Goal: Information Seeking & Learning: Learn about a topic

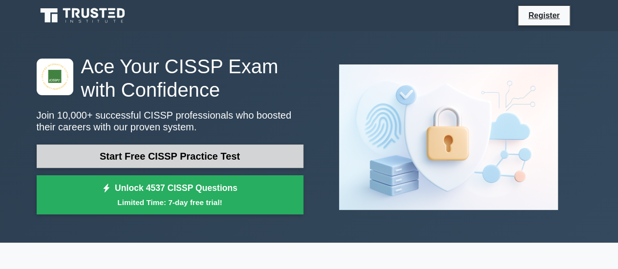
click at [240, 156] on link "Start Free CISSP Practice Test" at bounding box center [170, 156] width 267 height 23
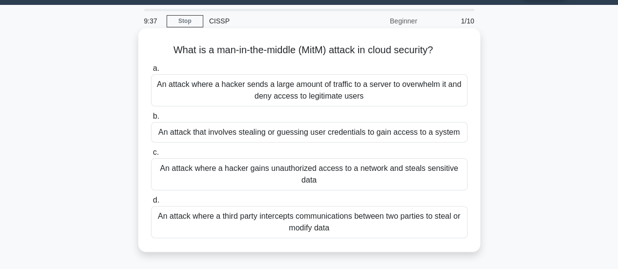
scroll to position [49, 0]
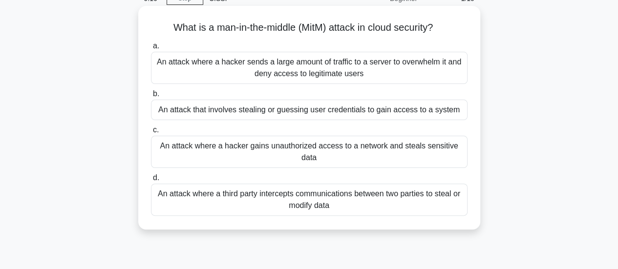
click at [318, 203] on div "An attack where a third party intercepts communications between two parties to …" at bounding box center [309, 200] width 316 height 32
click at [151, 181] on input "d. An attack where a third party intercepts communications between two parties …" at bounding box center [151, 178] width 0 height 6
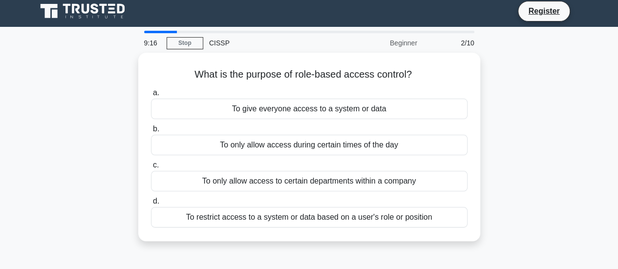
scroll to position [0, 0]
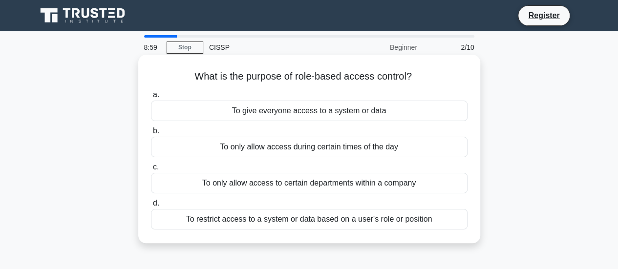
click at [322, 225] on div "To restrict access to a system or data based on a user's role or position" at bounding box center [309, 219] width 316 height 21
click at [151, 207] on input "d. To restrict access to a system or data based on a user's role or position" at bounding box center [151, 203] width 0 height 6
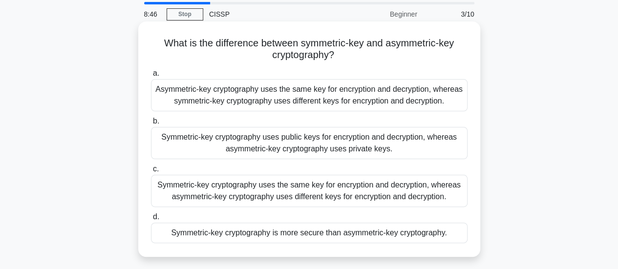
scroll to position [49, 0]
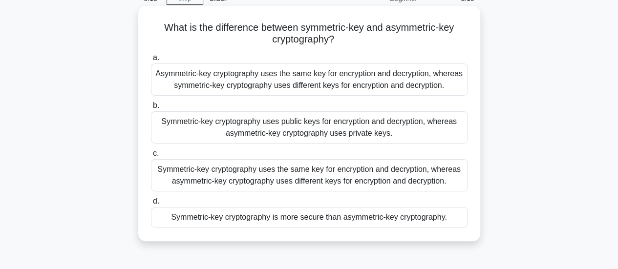
click at [272, 179] on div "Symmetric-key cryptography uses the same key for encryption and decryption, whe…" at bounding box center [309, 175] width 316 height 32
click at [151, 157] on input "c. Symmetric-key cryptography uses the same key for encryption and decryption, …" at bounding box center [151, 153] width 0 height 6
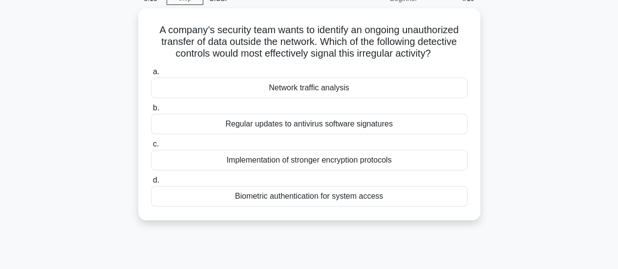
scroll to position [0, 0]
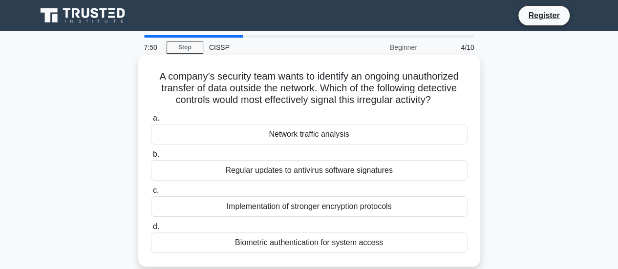
click at [391, 137] on div "Network traffic analysis" at bounding box center [309, 134] width 316 height 21
click at [151, 122] on input "a. Network traffic analysis" at bounding box center [151, 118] width 0 height 6
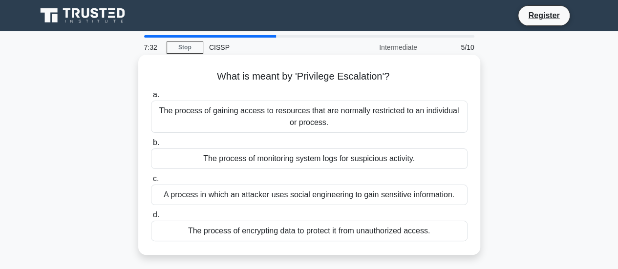
click at [339, 117] on div "The process of gaining access to resources that are normally restricted to an i…" at bounding box center [309, 117] width 316 height 32
click at [151, 98] on input "a. The process of gaining access to resources that are normally restricted to a…" at bounding box center [151, 95] width 0 height 6
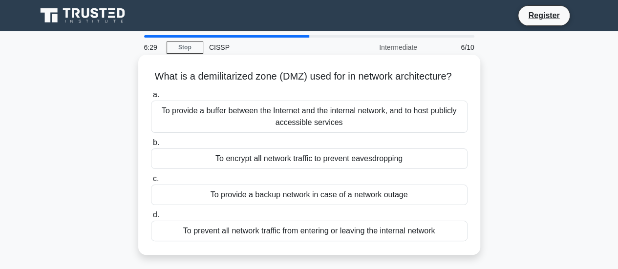
click at [278, 122] on div "To provide a buffer between the Internet and the internal network, and to host …" at bounding box center [309, 117] width 316 height 32
click at [151, 98] on input "a. To provide a buffer between the Internet and the internal network, and to ho…" at bounding box center [151, 95] width 0 height 6
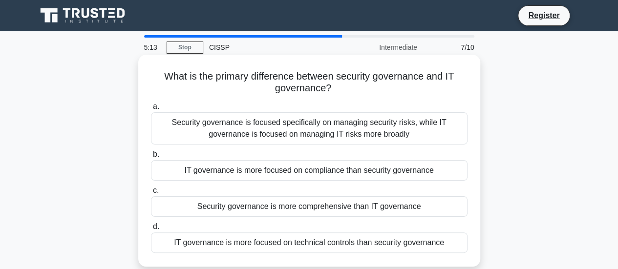
click at [287, 172] on div "IT governance is more focused on compliance than security governance" at bounding box center [309, 170] width 316 height 21
click at [151, 158] on input "b. IT governance is more focused on compliance than security governance" at bounding box center [151, 154] width 0 height 6
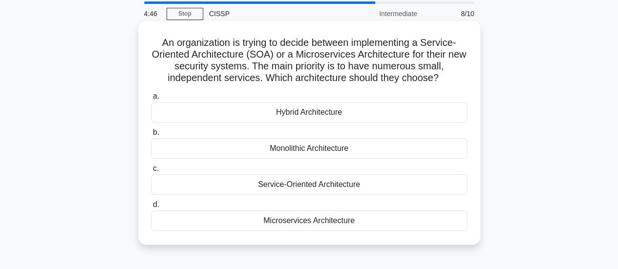
scroll to position [49, 0]
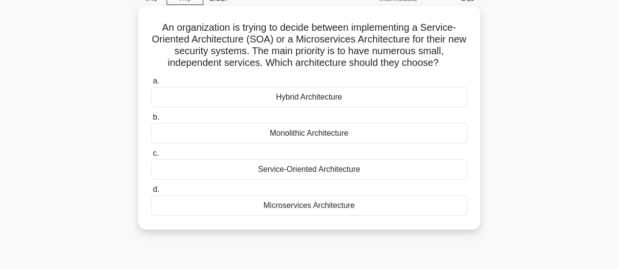
click at [340, 209] on div "Microservices Architecture" at bounding box center [309, 205] width 316 height 21
click at [151, 193] on input "d. Microservices Architecture" at bounding box center [151, 190] width 0 height 6
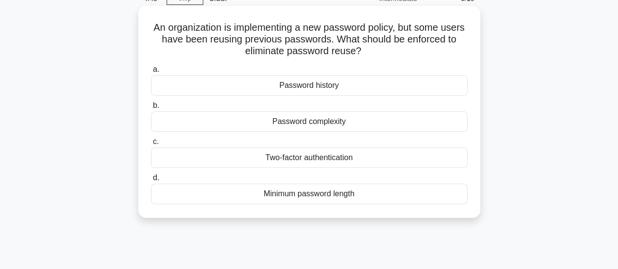
scroll to position [0, 0]
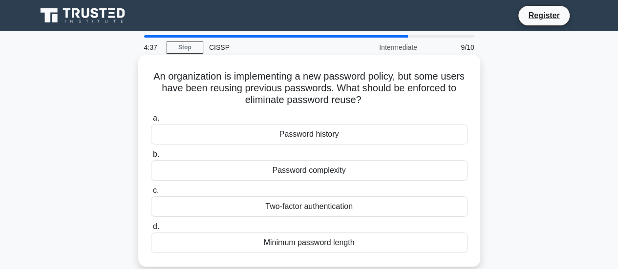
click at [342, 135] on div "Password history" at bounding box center [309, 134] width 316 height 21
click at [151, 122] on input "a. Password history" at bounding box center [151, 118] width 0 height 6
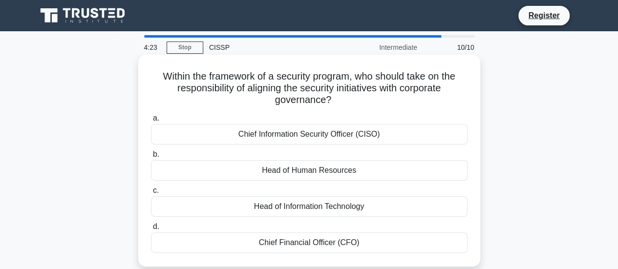
drag, startPoint x: 343, startPoint y: 98, endPoint x: 151, endPoint y: 83, distance: 192.5
click at [151, 83] on h5 "Within the framework of a security program, who should take on the responsibili…" at bounding box center [309, 88] width 318 height 36
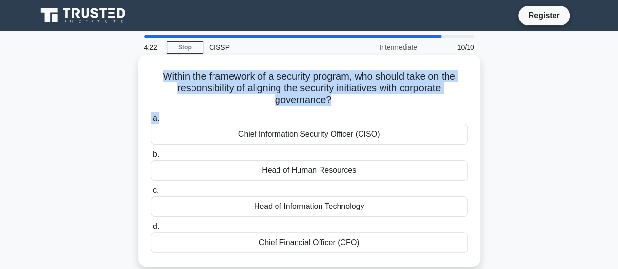
drag, startPoint x: 154, startPoint y: 74, endPoint x: 385, endPoint y: 110, distance: 233.2
click at [385, 110] on div "Within the framework of a security program, who should take on the responsibili…" at bounding box center [309, 161] width 334 height 204
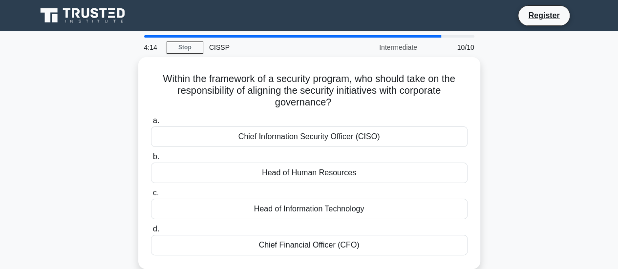
click at [562, 158] on div "Within the framework of a security program, who should take on the responsibili…" at bounding box center [309, 169] width 557 height 224
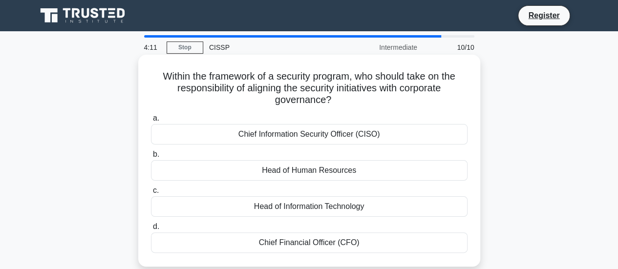
click at [328, 140] on div "Chief Information Security Officer (CISO)" at bounding box center [309, 134] width 316 height 21
click at [151, 122] on input "a. Chief Information Security Officer (CISO)" at bounding box center [151, 118] width 0 height 6
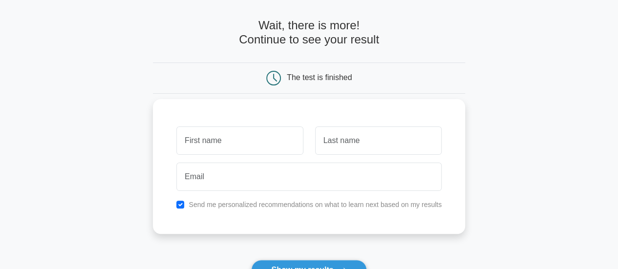
scroll to position [49, 0]
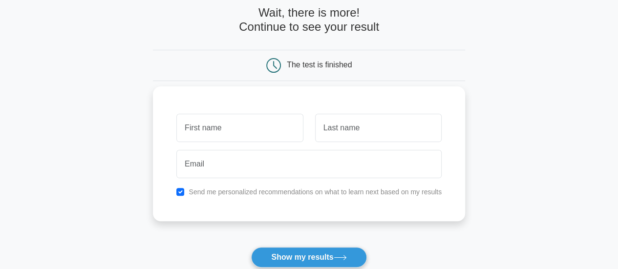
click at [272, 191] on label "Send me personalized recommendations on what to learn next based on my results" at bounding box center [314, 192] width 253 height 8
click at [241, 131] on input "text" at bounding box center [239, 128] width 126 height 28
click at [177, 191] on input "checkbox" at bounding box center [180, 192] width 8 height 8
checkbox input "false"
click at [205, 139] on input "text" at bounding box center [239, 128] width 126 height 28
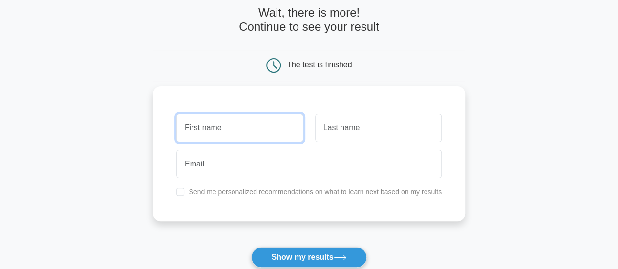
type input "Diogo"
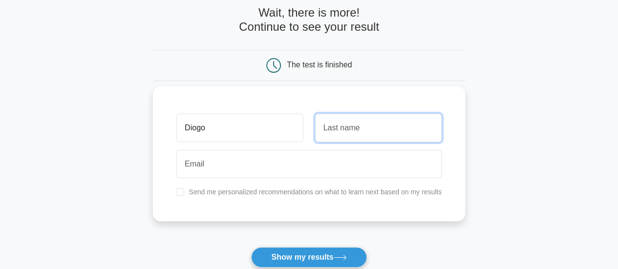
click at [347, 135] on input "text" at bounding box center [378, 128] width 126 height 28
type input "Mello"
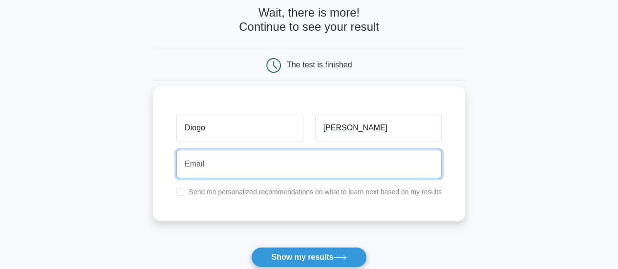
click at [305, 165] on input "email" at bounding box center [308, 164] width 265 height 28
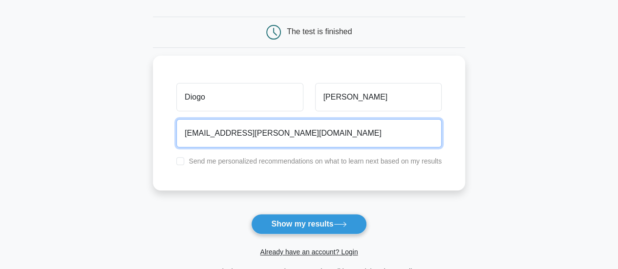
scroll to position [98, 0]
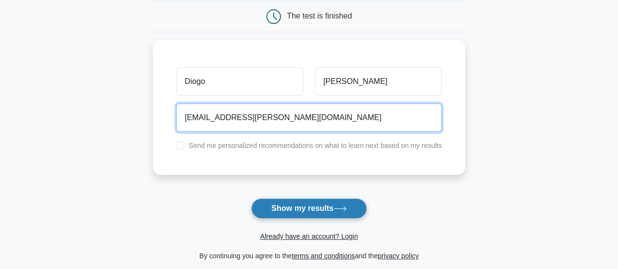
type input "diogo.mello@eneva.com.br"
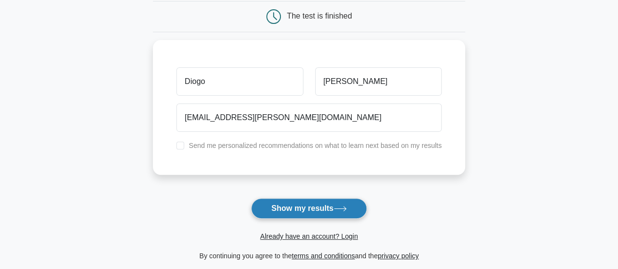
click at [312, 206] on button "Show my results" at bounding box center [308, 208] width 115 height 21
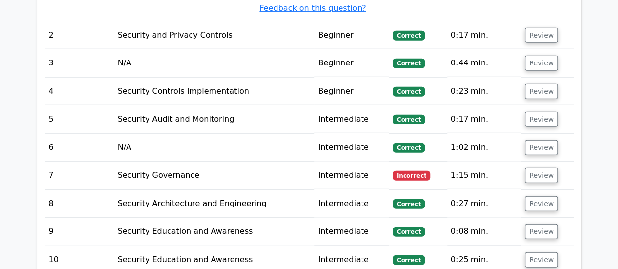
scroll to position [1172, 0]
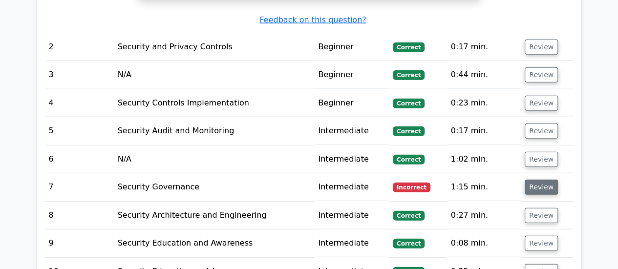
click at [533, 180] on button "Review" at bounding box center [540, 187] width 33 height 15
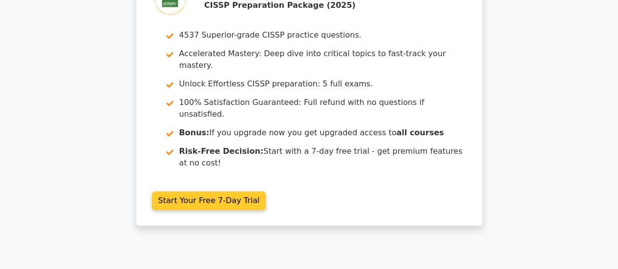
scroll to position [0, 0]
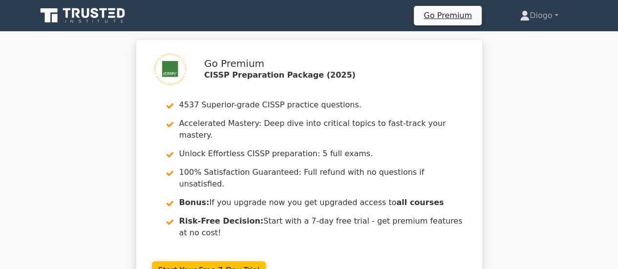
click at [93, 18] on icon at bounding box center [95, 13] width 8 height 10
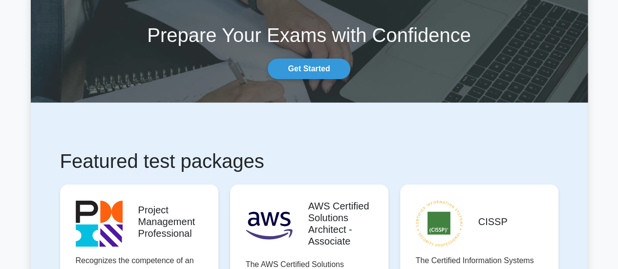
scroll to position [244, 0]
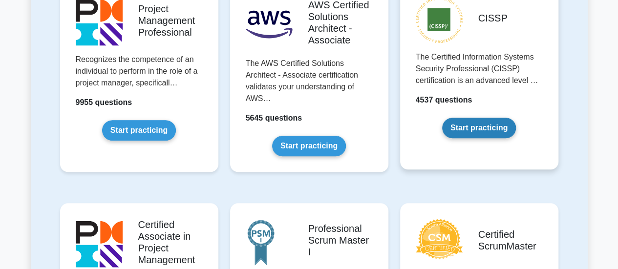
click at [475, 131] on link "Start practicing" at bounding box center [479, 128] width 74 height 21
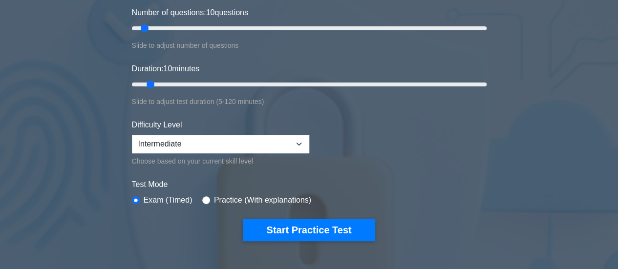
scroll to position [98, 0]
